Goal: Task Accomplishment & Management: Use online tool/utility

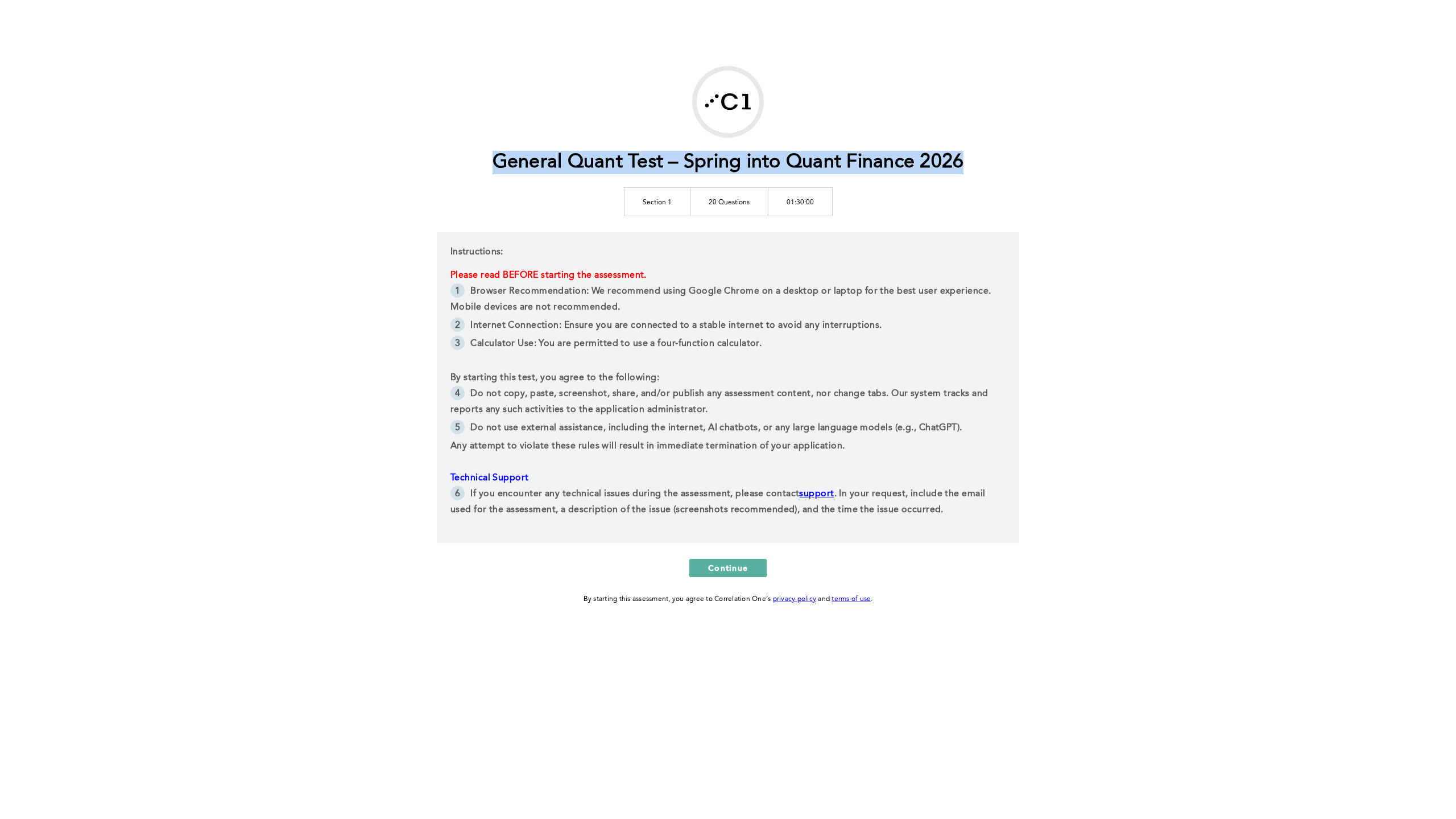
drag, startPoint x: 486, startPoint y: 160, endPoint x: 1013, endPoint y: 145, distance: 527.2
click at [1013, 145] on div "General Quant Test – Spring into Quant Finance 2026 Section 1 20 Questions 01:3…" at bounding box center [728, 336] width 583 height 540
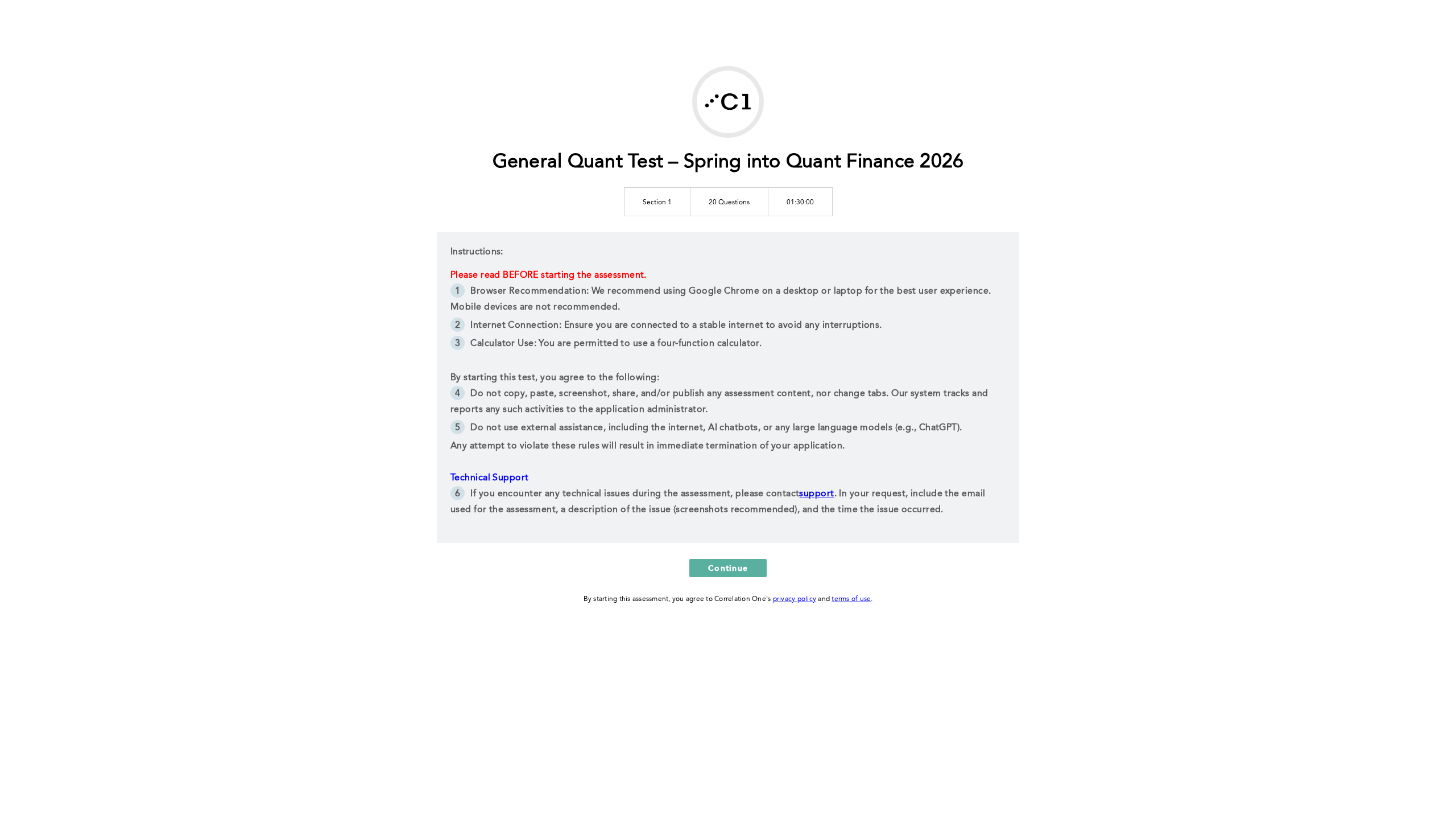
click at [1035, 194] on div "General Quant Test – Spring into Quant Finance 2026 Section 1 20 Questions 01:3…" at bounding box center [728, 410] width 1456 height 819
drag, startPoint x: 966, startPoint y: 165, endPoint x: 917, endPoint y: 163, distance: 49.0
click at [917, 163] on div "General Quant Test – Spring into Quant Finance 2026 Section 1 20 Questions 01:3…" at bounding box center [728, 336] width 583 height 540
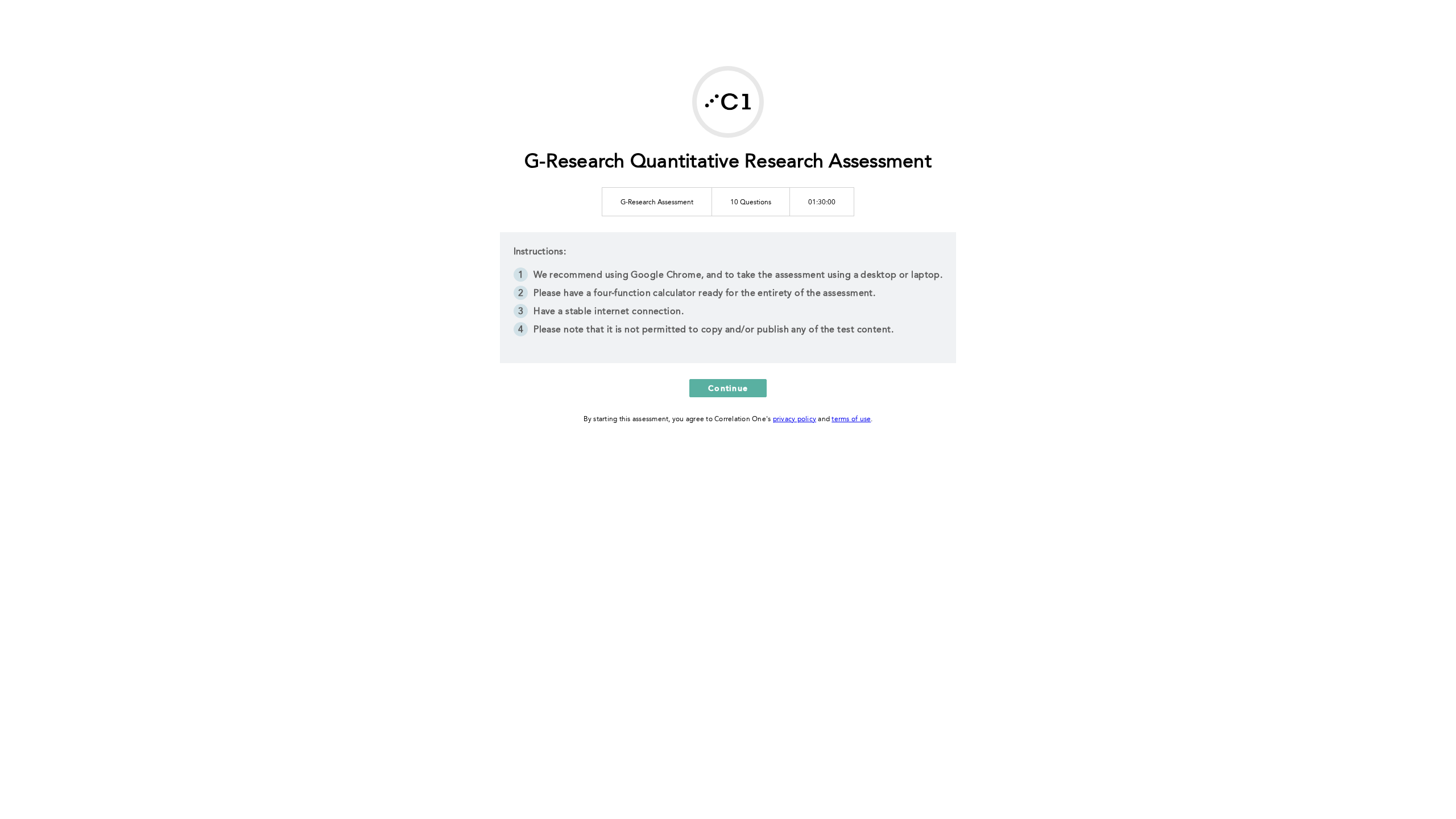
click at [739, 205] on td "10 Questions" at bounding box center [751, 202] width 78 height 28
